Goal: Information Seeking & Learning: Learn about a topic

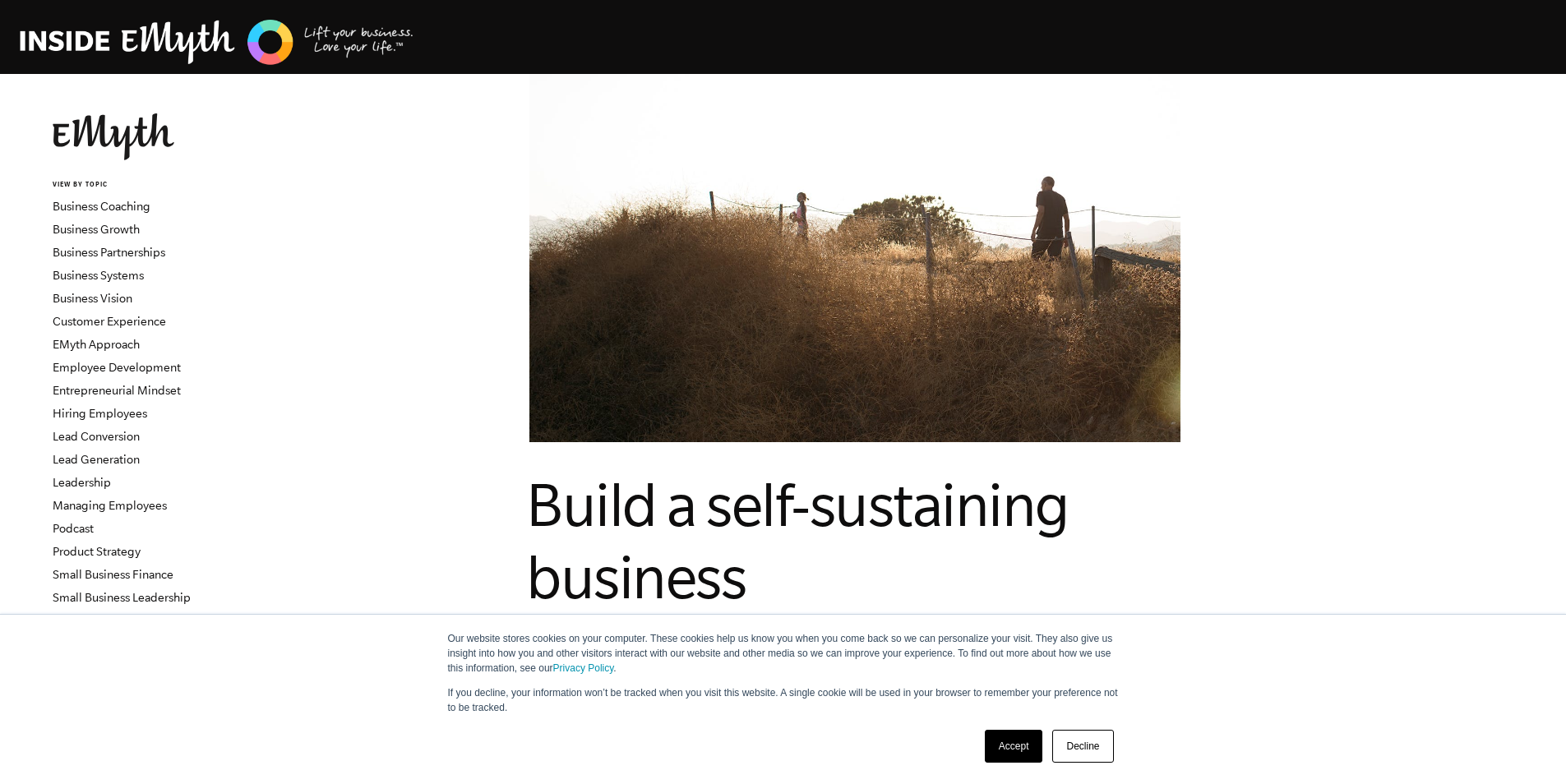
scroll to position [329, 0]
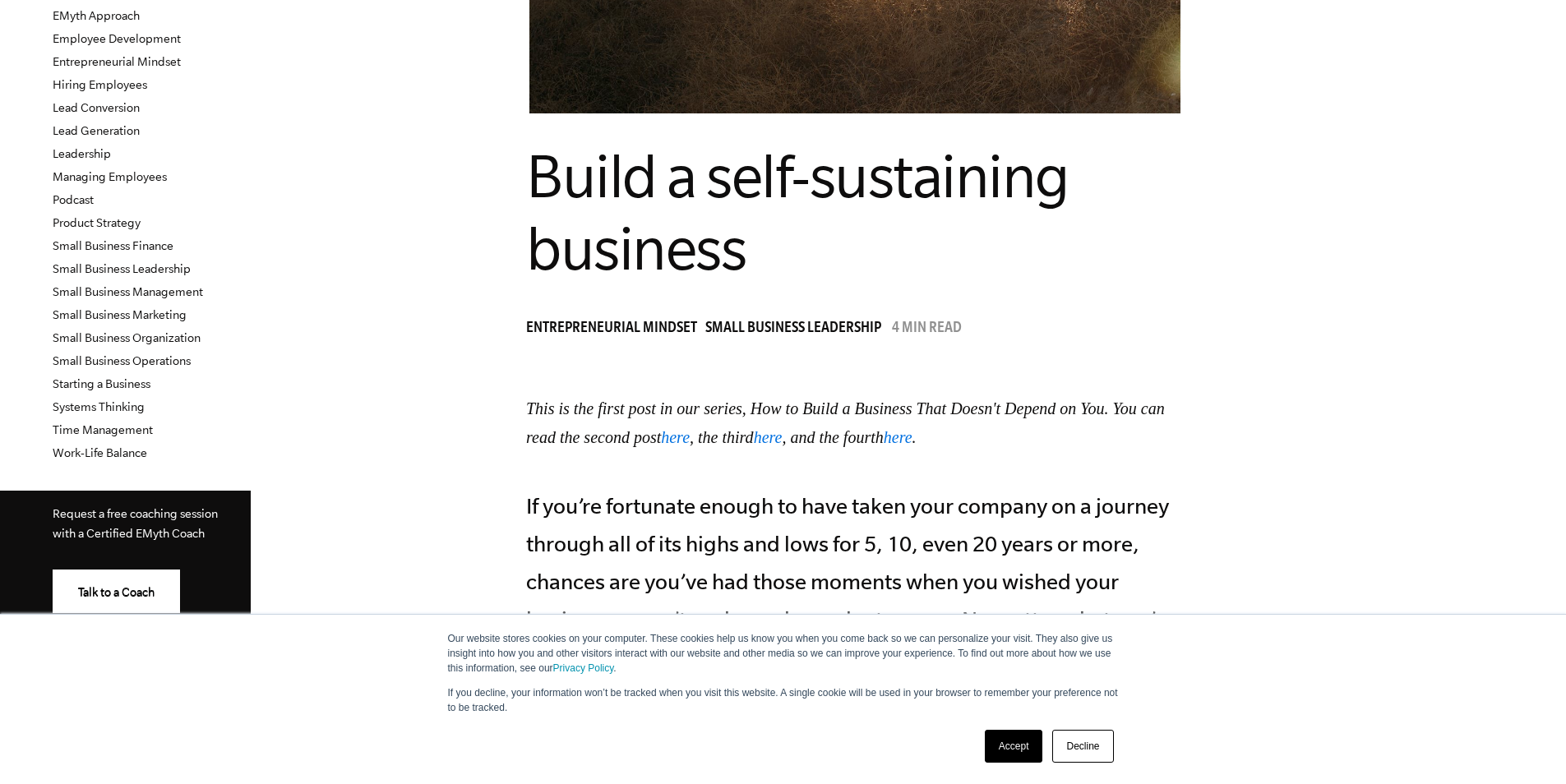
click at [1011, 746] on link "Accept" at bounding box center [1013, 745] width 58 height 33
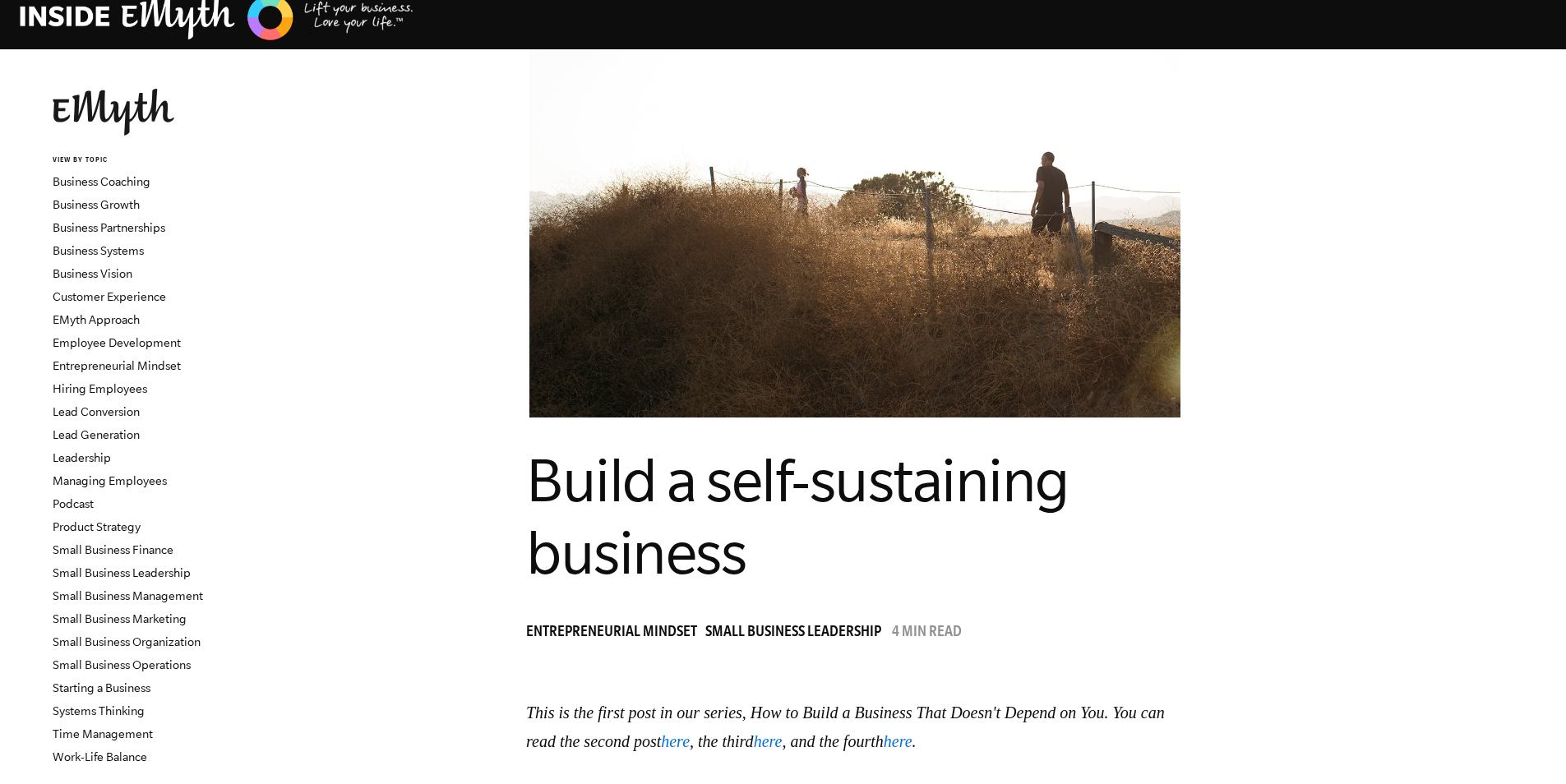
scroll to position [0, 0]
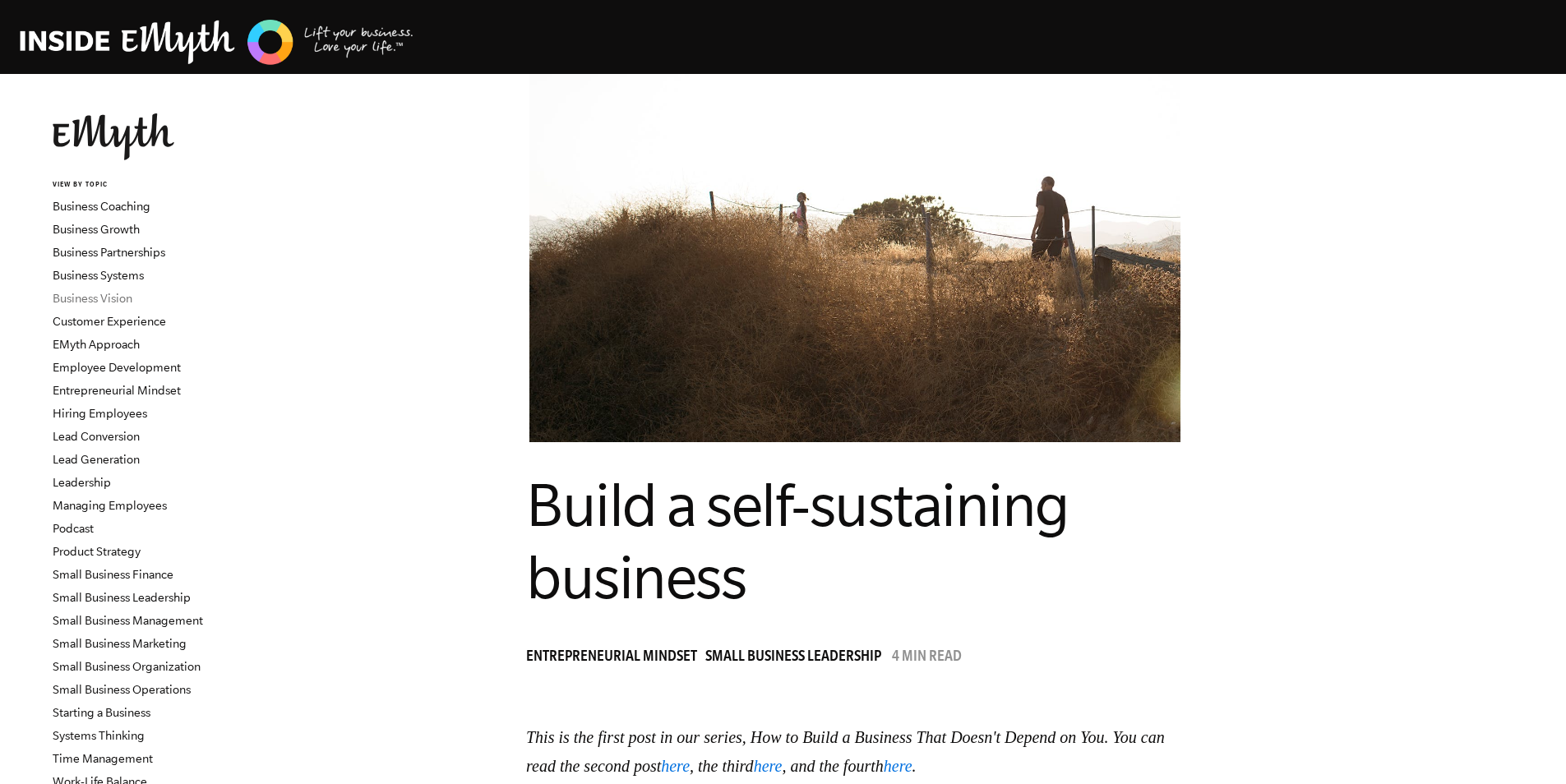
click at [120, 299] on link "Business Vision" at bounding box center [92, 298] width 80 height 13
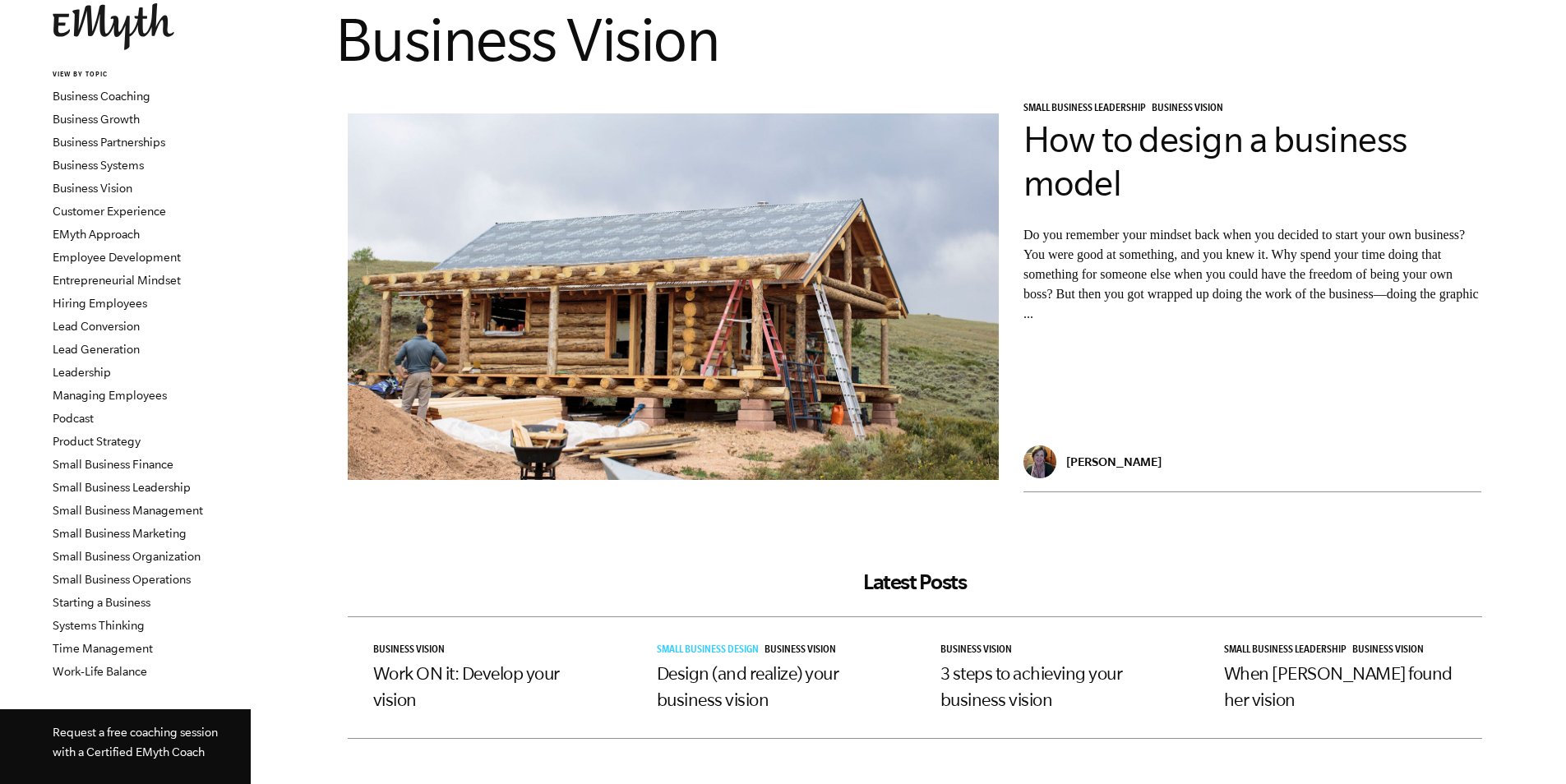
scroll to position [164, 0]
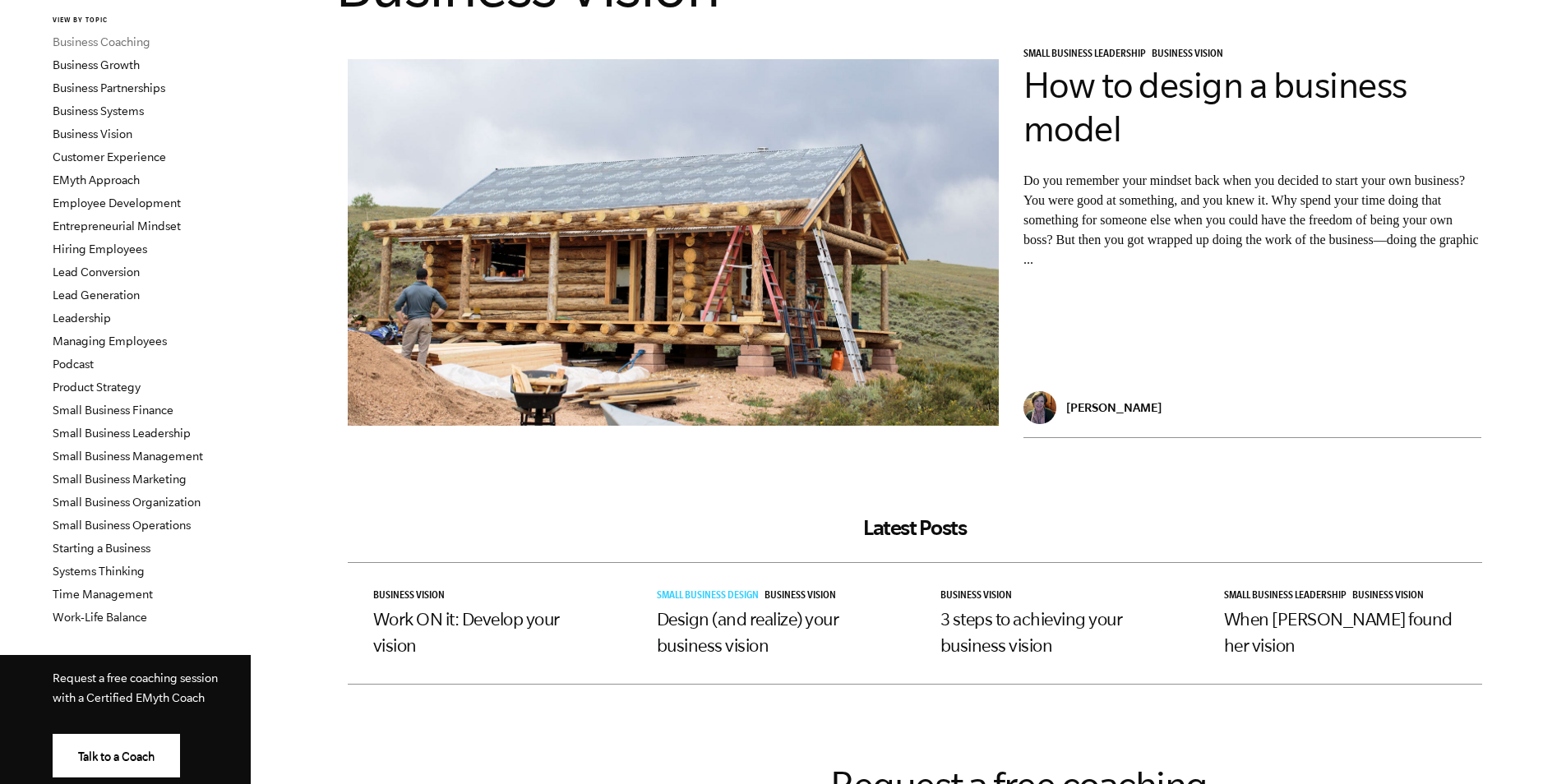
click at [123, 40] on link "Business Coaching" at bounding box center [101, 42] width 98 height 13
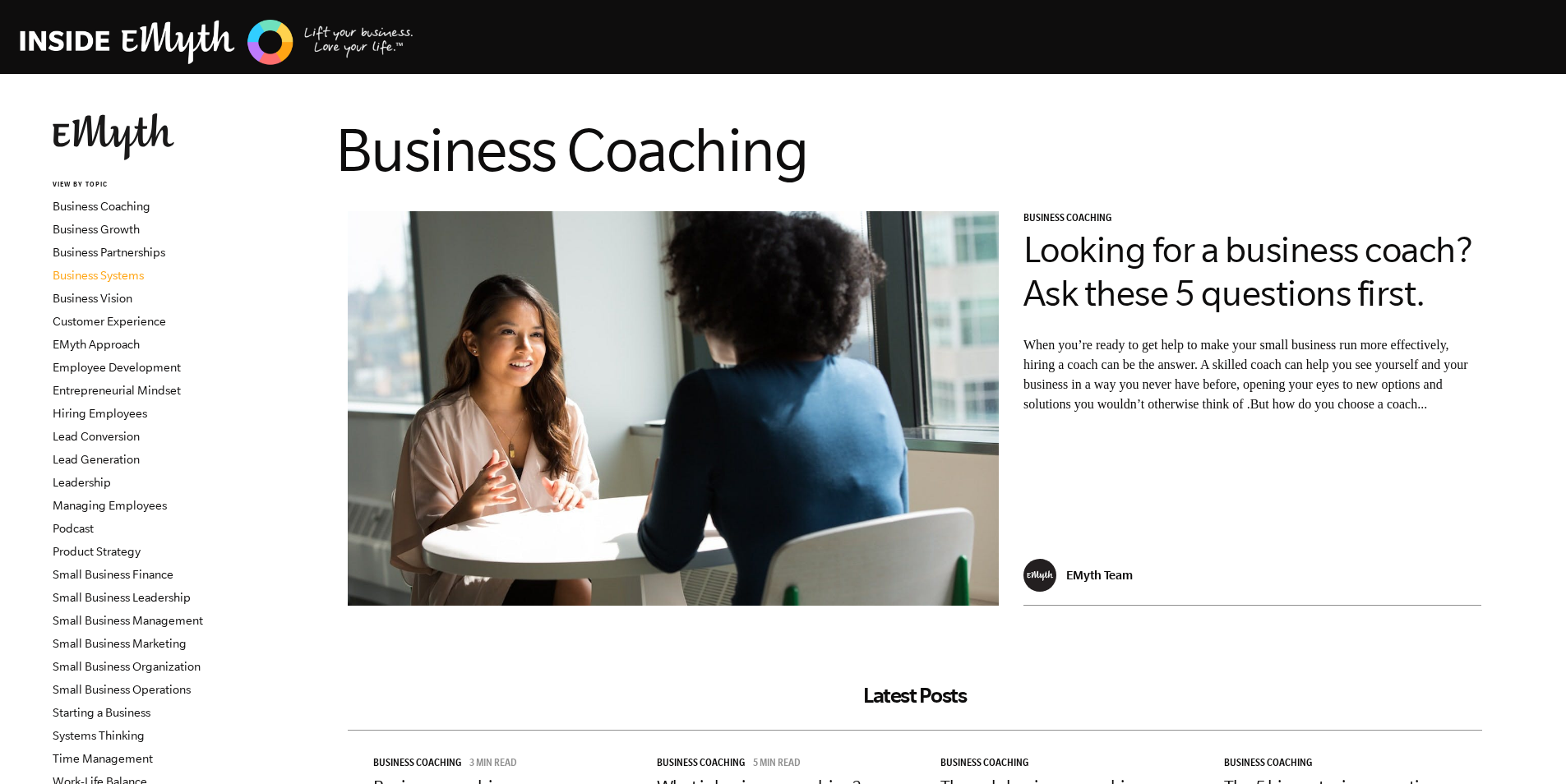
click at [129, 274] on link "Business Systems" at bounding box center [98, 274] width 91 height 13
